Goal: Check status: Check status

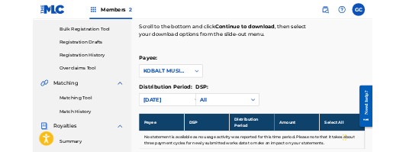
scroll to position [218, 0]
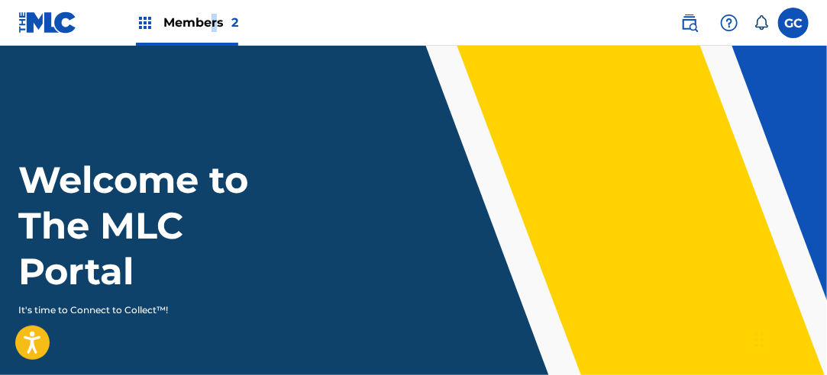
click at [214, 30] on span "Members 2" at bounding box center [200, 23] width 75 height 18
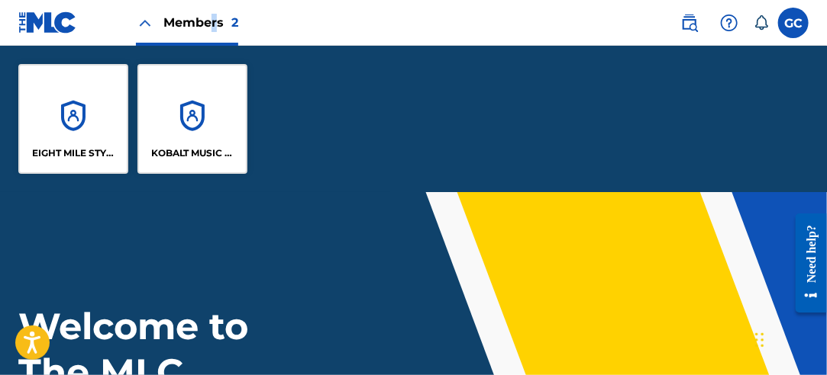
drag, startPoint x: 214, startPoint y: 30, endPoint x: 161, endPoint y: 127, distance: 111.0
click at [161, 127] on div "KOBALT MUSIC PUB AMERICA INC" at bounding box center [192, 119] width 110 height 110
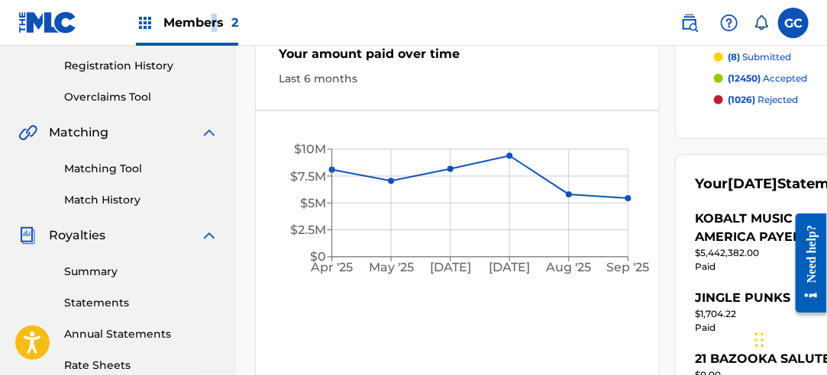
scroll to position [305, 0]
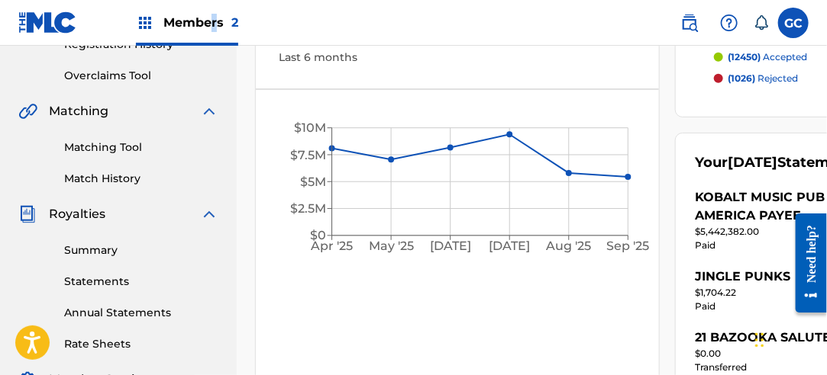
click at [101, 279] on link "Statements" at bounding box center [141, 282] width 154 height 16
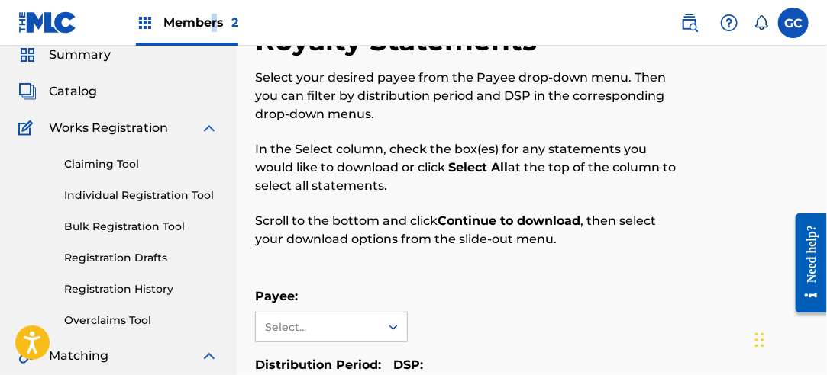
scroll to position [229, 0]
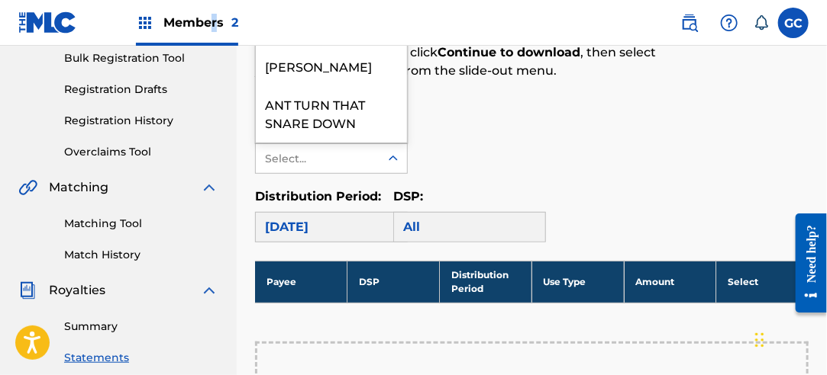
click at [391, 166] on div at bounding box center [392, 158] width 27 height 27
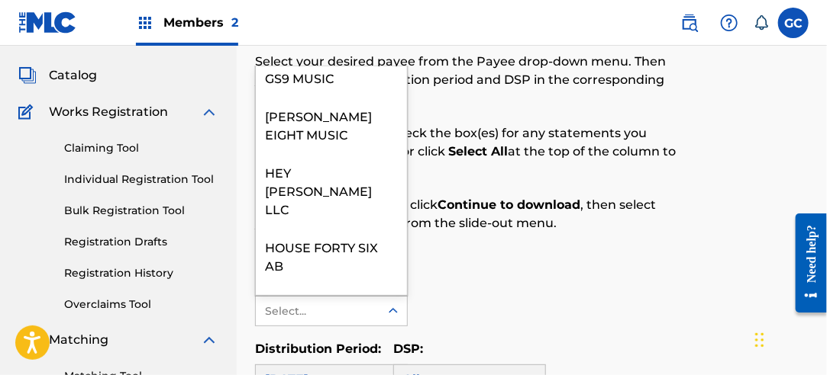
scroll to position [687, 0]
